Goal: Find specific page/section: Find specific page/section

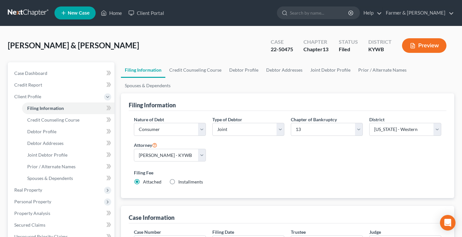
select select "1"
select select "3"
select select "33"
select select "0"
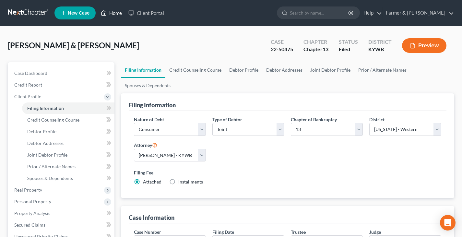
click at [113, 12] on link "Home" at bounding box center [112, 13] width 28 height 12
click at [118, 17] on link "Home" at bounding box center [112, 13] width 28 height 12
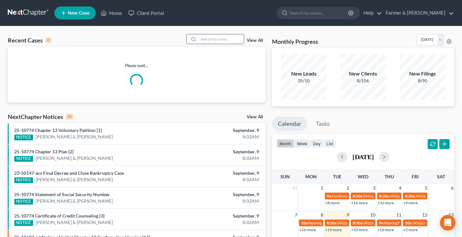
click at [209, 39] on input "search" at bounding box center [220, 38] width 45 height 9
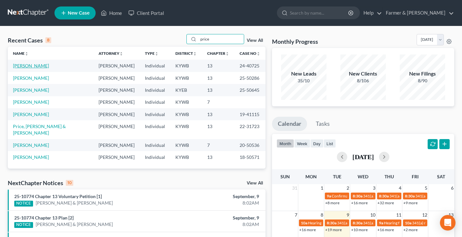
type input "price"
click at [31, 66] on link "[PERSON_NAME]" at bounding box center [31, 66] width 36 height 6
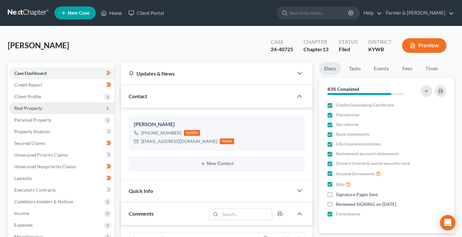
scroll to position [122, 0]
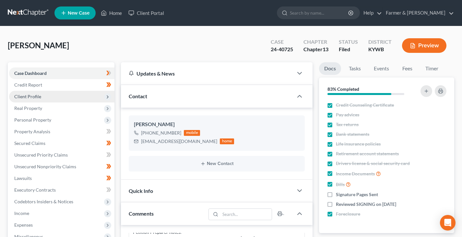
click at [36, 96] on span "Client Profile" at bounding box center [27, 97] width 27 height 6
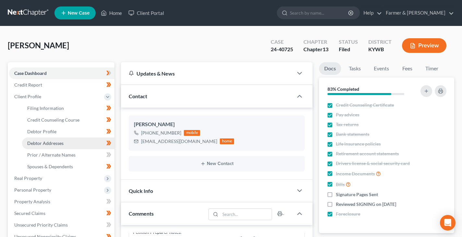
click at [51, 143] on span "Debtor Addresses" at bounding box center [45, 143] width 36 height 6
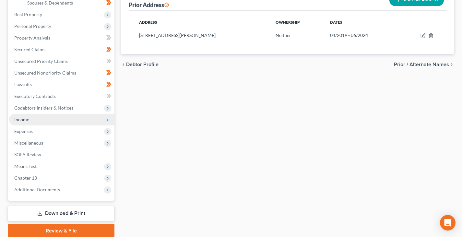
scroll to position [189, 0]
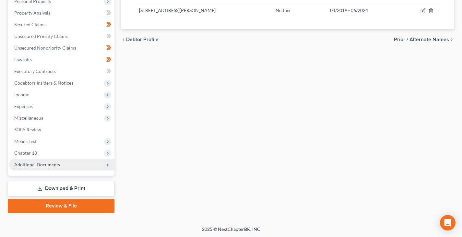
click at [41, 161] on span "Additional Documents" at bounding box center [61, 165] width 105 height 12
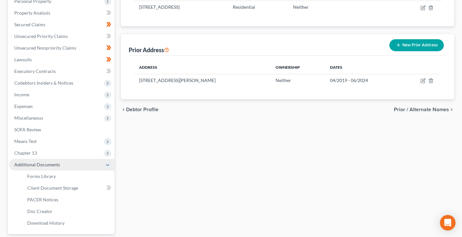
scroll to position [151, 0]
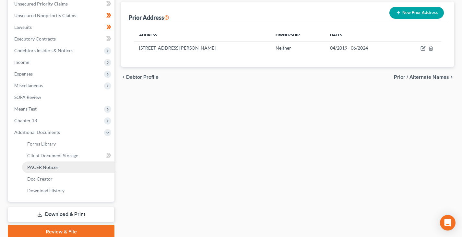
click at [42, 165] on span "PACER Notices" at bounding box center [42, 167] width 31 height 6
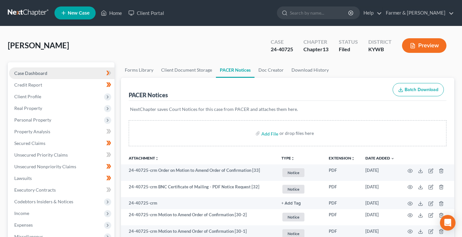
click at [38, 69] on link "Case Dashboard" at bounding box center [61, 73] width 105 height 12
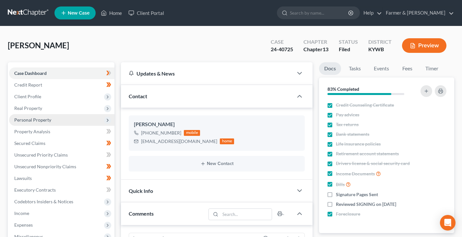
scroll to position [122, 0]
